Goal: Find specific page/section: Find specific page/section

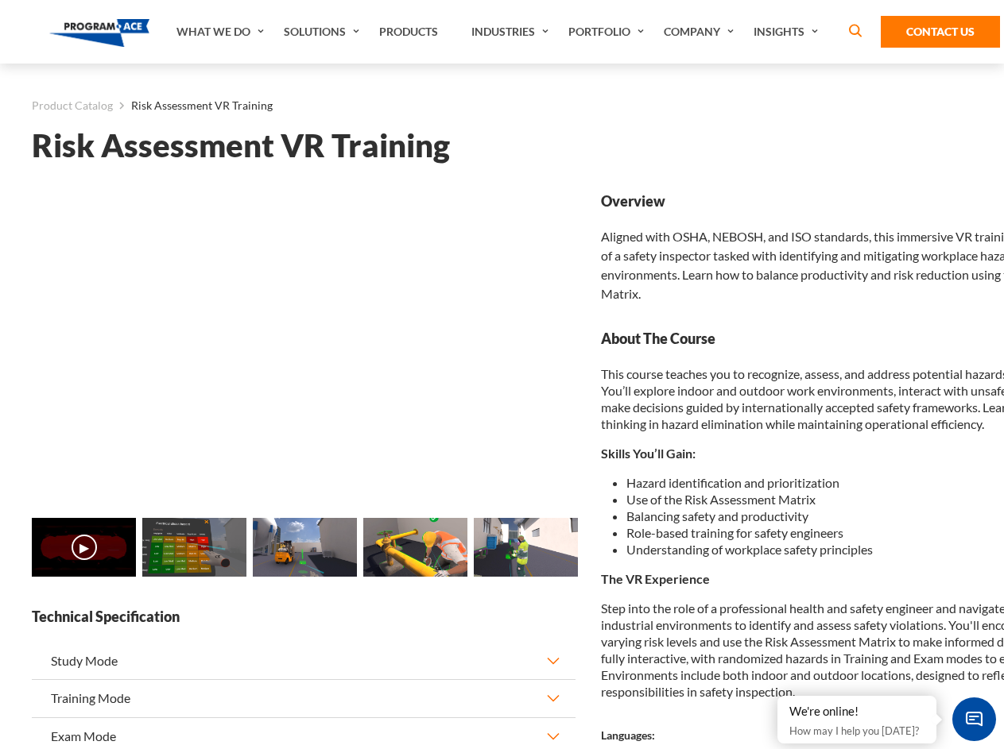
click at [323, 32] on link "Solutions" at bounding box center [323, 32] width 95 height 64
click at [0, 0] on div "AI & Computer Vision Solutions Computer Vision Quality Control AI tools for fas…" at bounding box center [0, 0] width 0 height 0
click at [0, 0] on div "AI & Computer Vision Solutions Virtual Training Solutions Virtual Tour Solution…" at bounding box center [0, 0] width 0 height 0
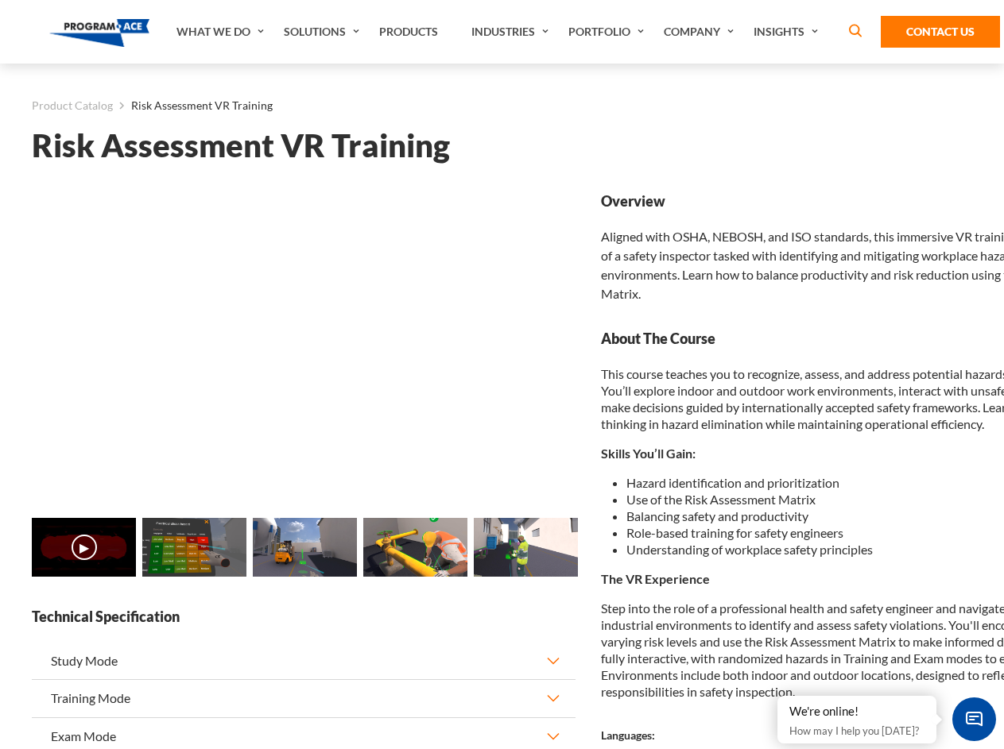
click at [0, 0] on div "AI & Computer Vision Solutions Virtual Training Solutions Virtual Tour Solution…" at bounding box center [0, 0] width 0 height 0
click at [0, 0] on div "AI & Computer Vision Solutions Computer Vision Quality Control AI tools for fas…" at bounding box center [0, 0] width 0 height 0
